Goal: Transaction & Acquisition: Purchase product/service

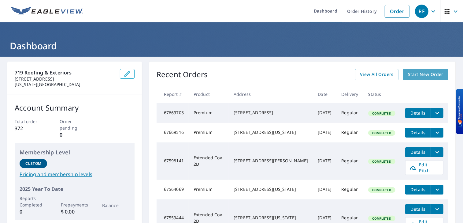
click at [419, 75] on span "Start New Order" at bounding box center [425, 75] width 35 height 8
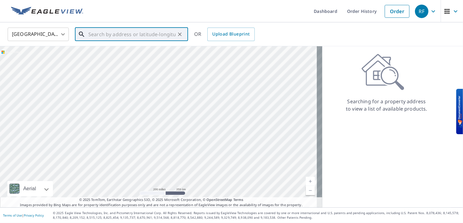
click at [116, 35] on input "text" at bounding box center [131, 34] width 87 height 17
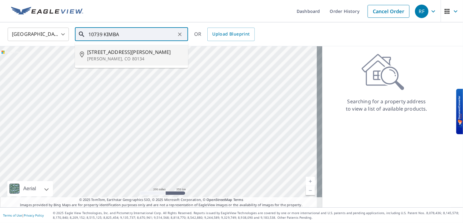
click at [117, 55] on span "[STREET_ADDRESS][PERSON_NAME]" at bounding box center [135, 51] width 96 height 7
type input "[STREET_ADDRESS][PERSON_NAME]"
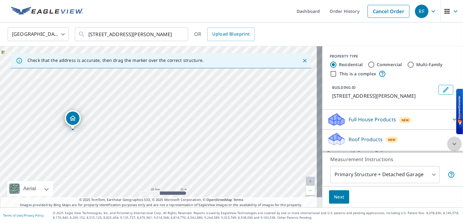
click at [447, 139] on div at bounding box center [454, 143] width 15 height 15
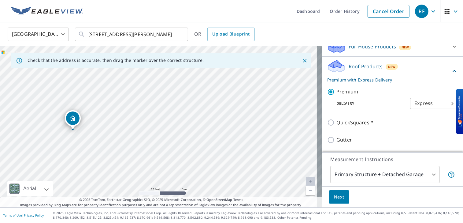
click at [407, 107] on body "RF RF Dashboard Order History Cancel Order RF [GEOGRAPHIC_DATA] [GEOGRAPHIC_DAT…" at bounding box center [231, 111] width 463 height 223
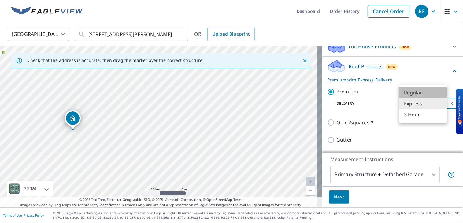
click at [411, 92] on li "Regular" at bounding box center [423, 92] width 48 height 11
type input "8"
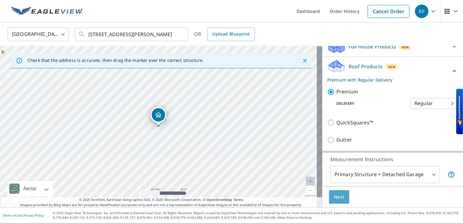
click at [334, 196] on span "Next" at bounding box center [339, 197] width 10 height 8
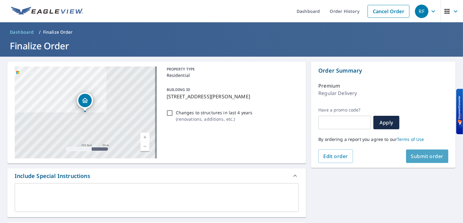
click at [422, 157] on span "Submit order" at bounding box center [427, 156] width 33 height 7
